Goal: Information Seeking & Learning: Learn about a topic

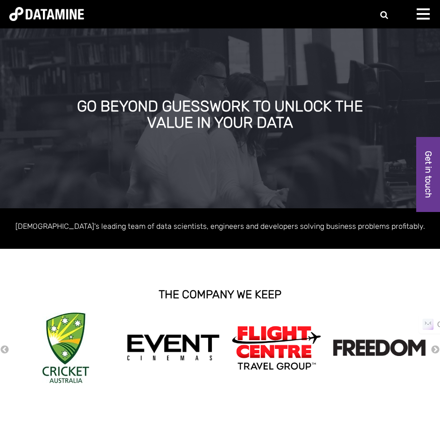
click at [418, 10] on span at bounding box center [423, 9] width 13 height 2
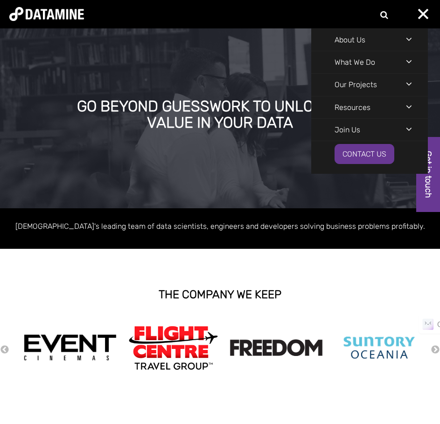
click at [408, 62] on div "Navigation Menu" at bounding box center [417, 61] width 22 height 21
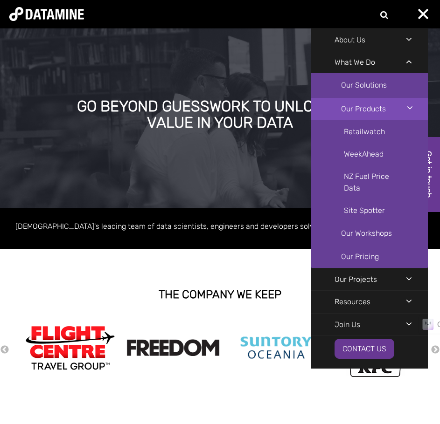
click at [403, 106] on link "Our Products" at bounding box center [369, 108] width 117 height 23
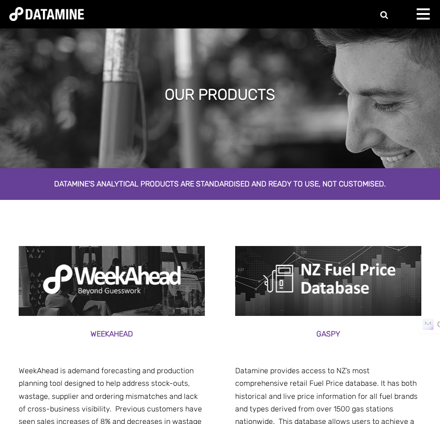
click at [422, 15] on div at bounding box center [426, 17] width 19 height 19
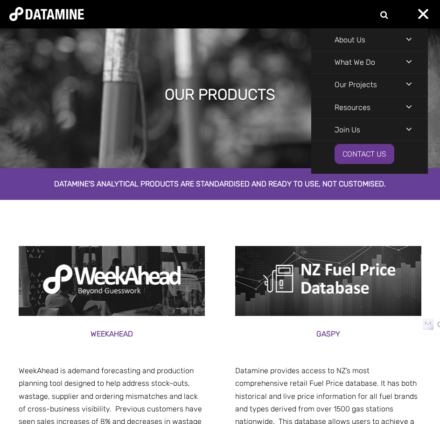
click at [410, 59] on div "Navigation Menu" at bounding box center [417, 61] width 22 height 21
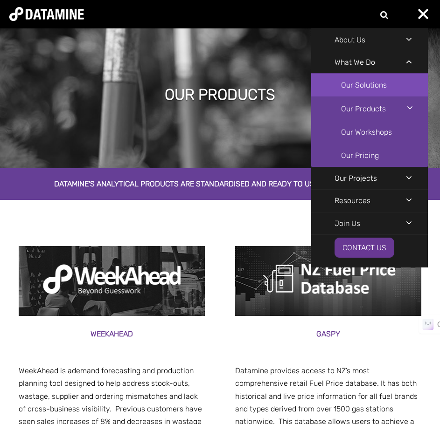
click at [377, 85] on link "Our Solutions" at bounding box center [369, 85] width 117 height 23
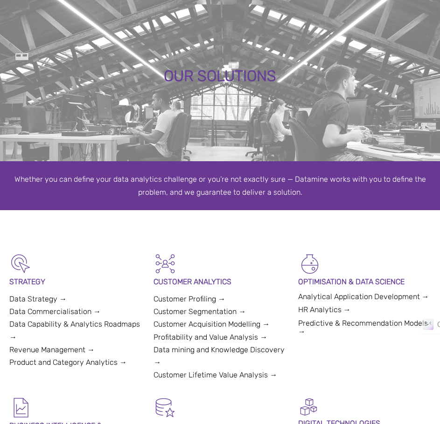
scroll to position [47, 0]
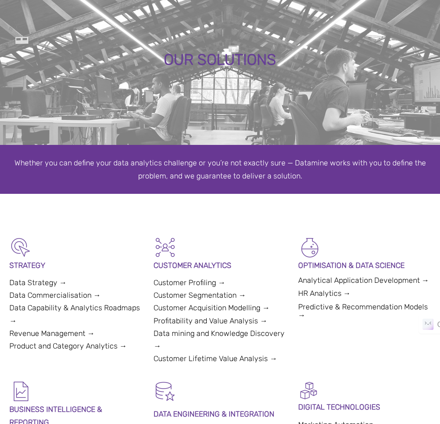
click at [230, 295] on link "Customer Segmentation →" at bounding box center [199, 295] width 92 height 9
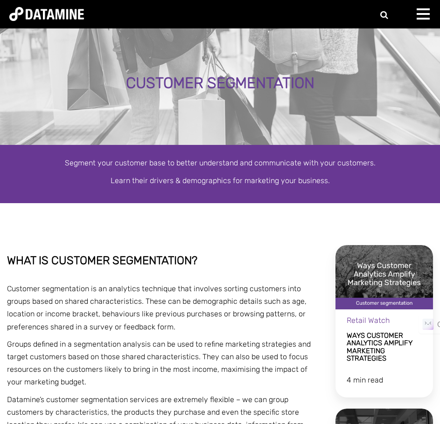
click at [388, 10] on div "About Us The Datamine Story Our People Our Values Our Process Our Partners What…" at bounding box center [220, 14] width 440 height 28
click at [383, 15] on form at bounding box center [351, 14] width 71 height 15
type input "**********"
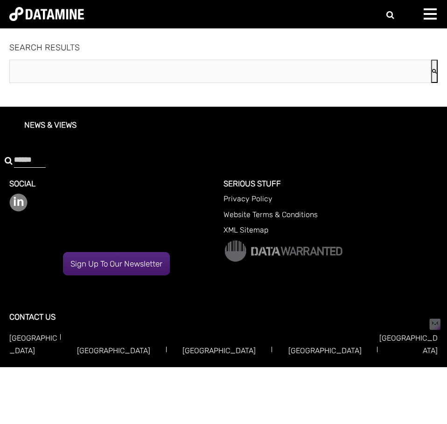
type input "**********"
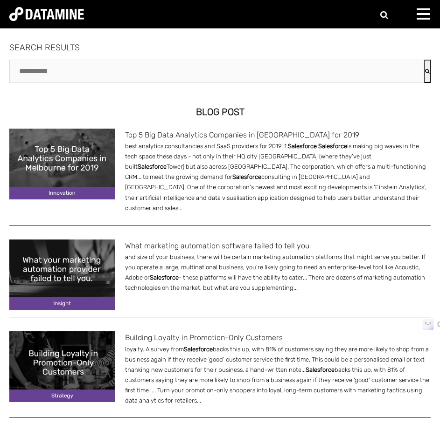
scroll to position [47, 0]
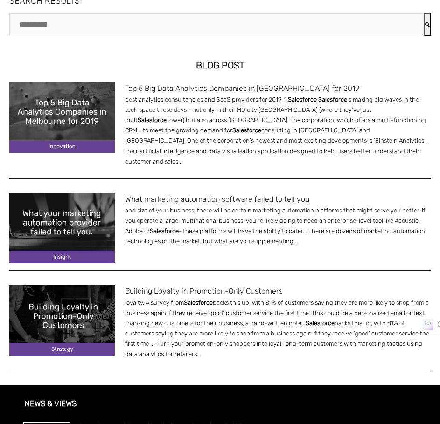
click at [148, 195] on link "What marketing automation software failed to tell you" at bounding box center [217, 199] width 184 height 9
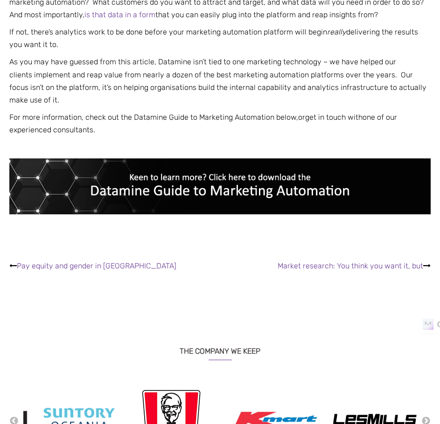
scroll to position [1142, 0]
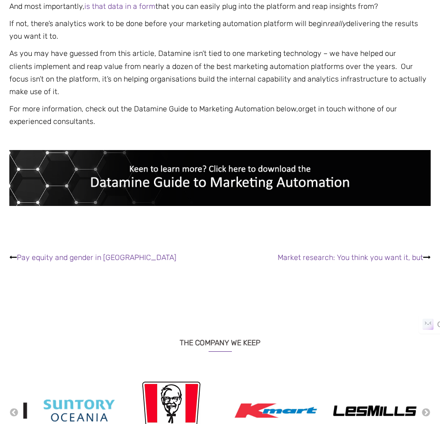
click at [219, 177] on img at bounding box center [219, 178] width 421 height 56
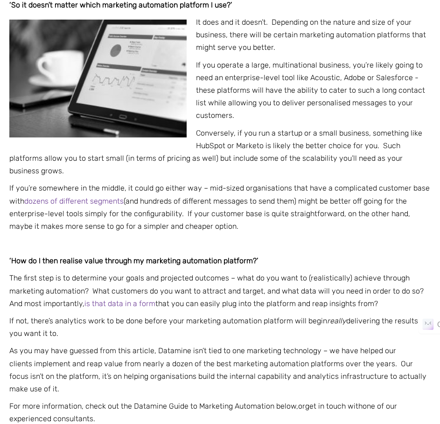
scroll to position [713, 0]
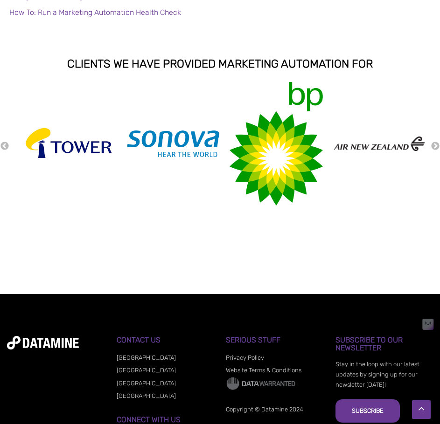
scroll to position [1191, 0]
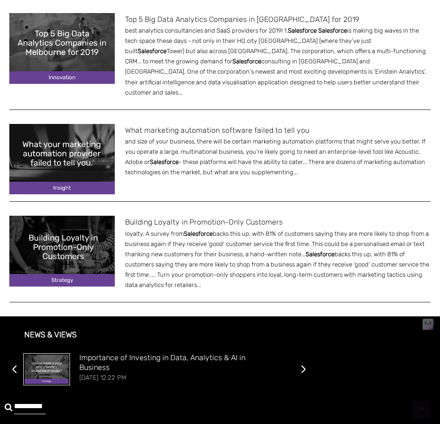
scroll to position [187, 0]
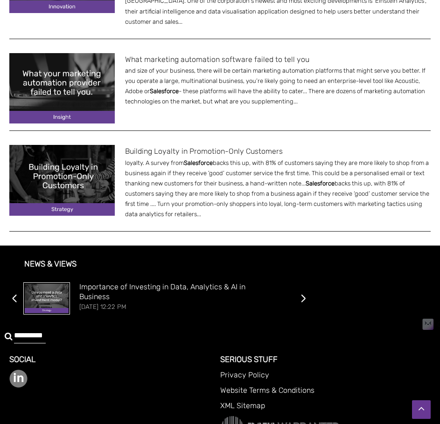
click at [208, 147] on link "Building Loyalty in Promotion-Only Customers" at bounding box center [204, 151] width 158 height 9
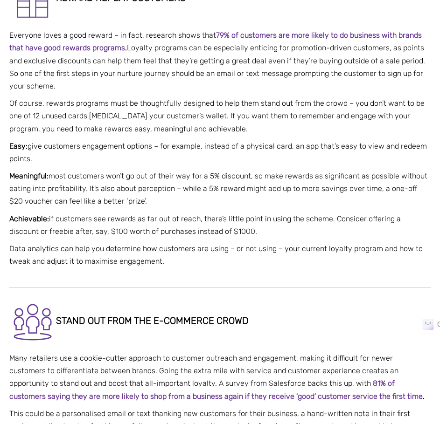
scroll to position [1079, 0]
